Goal: Browse casually: Explore the website without a specific task or goal

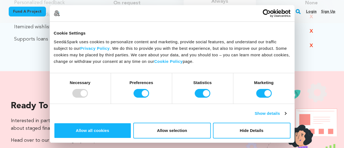
scroll to position [517, 0]
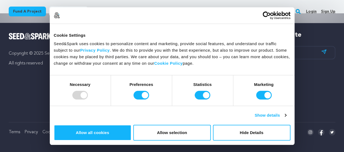
scroll to position [136, 0]
drag, startPoint x: 54, startPoint y: 69, endPoint x: 55, endPoint y: 90, distance: 20.1
click at [55, 112] on div "Consent Details [#IABV2SETTINGS#] About Cookie Settings Seed&Spark uses cookies…" at bounding box center [172, 76] width 245 height 138
drag, startPoint x: 57, startPoint y: 72, endPoint x: 59, endPoint y: 100, distance: 28.4
click at [59, 100] on div "Consent Details [#IABV2SETTINGS#] About Cookie Settings Seed&Spark uses cookies…" at bounding box center [172, 76] width 245 height 138
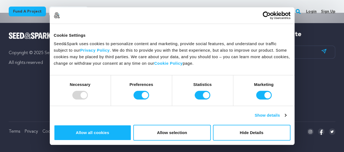
click at [79, 74] on div "Cookie Settings Seed&Spark uses cookies to personalize content and marketing, p…" at bounding box center [172, 49] width 245 height 51
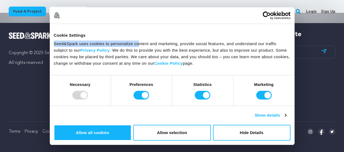
drag, startPoint x: 154, startPoint y: 68, endPoint x: 155, endPoint y: 87, distance: 18.6
click at [155, 87] on div "Consent Details [#IABV2SETTINGS#] About Cookie Settings Seed&Spark uses cookies…" at bounding box center [172, 76] width 245 height 138
click at [156, 73] on div "Cookie Settings Seed&Spark uses cookies to personalize content and marketing, p…" at bounding box center [172, 49] width 245 height 51
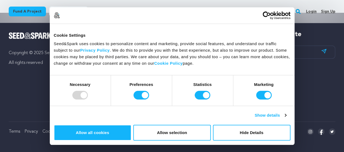
scroll to position [0, 0]
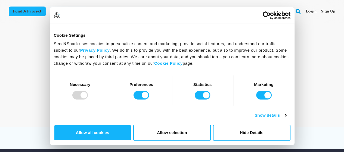
click at [281, 32] on div "Mont Granites Yorkville , Illinois Follow" at bounding box center [172, 71] width 327 height 78
click at [274, 42] on div "Mont Granites Yorkville , Illinois Follow" at bounding box center [172, 71] width 327 height 78
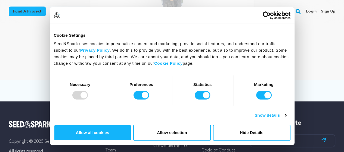
scroll to position [109, 0]
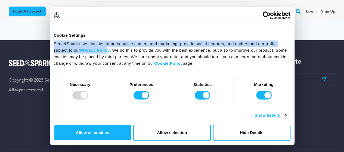
drag, startPoint x: 168, startPoint y: 69, endPoint x: 168, endPoint y: 91, distance: 21.8
click at [168, 91] on div "Consent Details [#IABV2SETTINGS#] About Cookie Settings Seed&Spark uses cookies…" at bounding box center [172, 76] width 245 height 138
click at [161, 38] on div "Cookie Settings" at bounding box center [172, 35] width 237 height 7
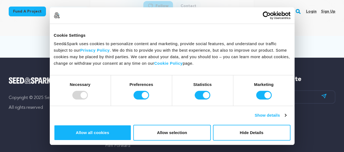
scroll to position [136, 0]
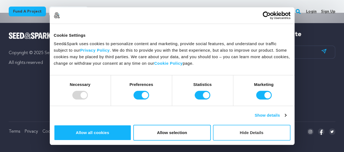
click at [291, 125] on button "Hide Details" at bounding box center [252, 133] width 78 height 16
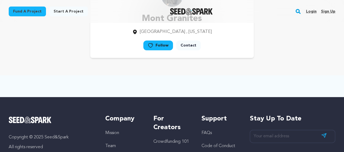
scroll to position [0, 0]
